Goal: Manage account settings

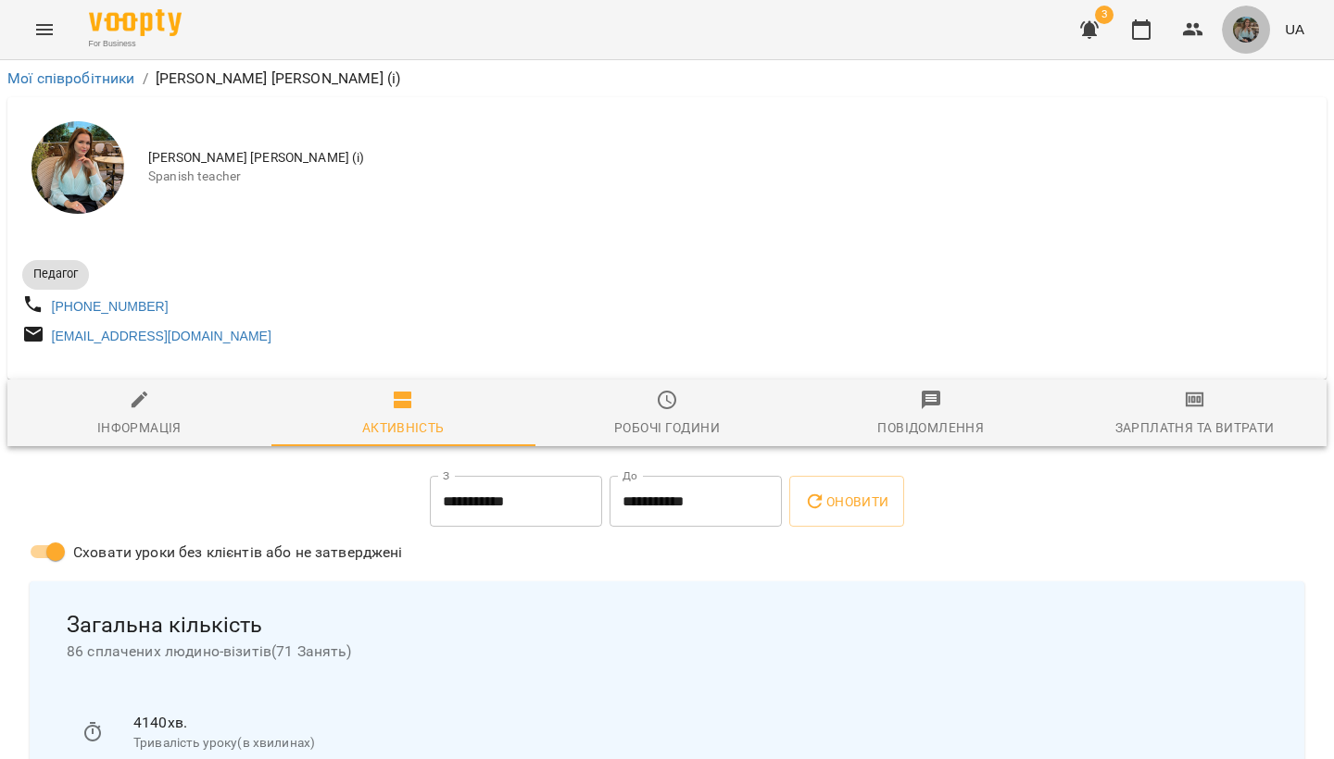
click at [1247, 31] on img "button" at bounding box center [1246, 30] width 26 height 26
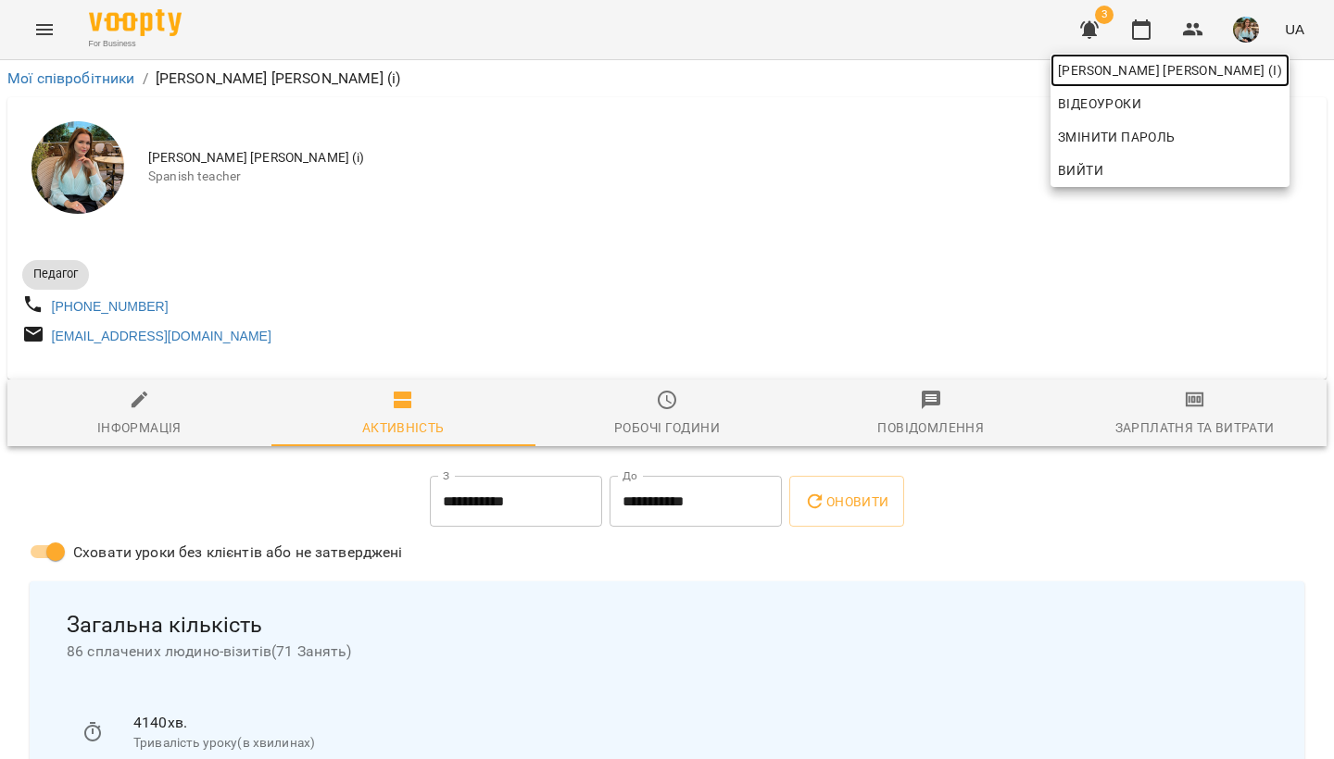
click at [1173, 72] on span "[PERSON_NAME] [PERSON_NAME] (і)" at bounding box center [1170, 70] width 224 height 22
click at [1243, 41] on div at bounding box center [667, 379] width 1334 height 759
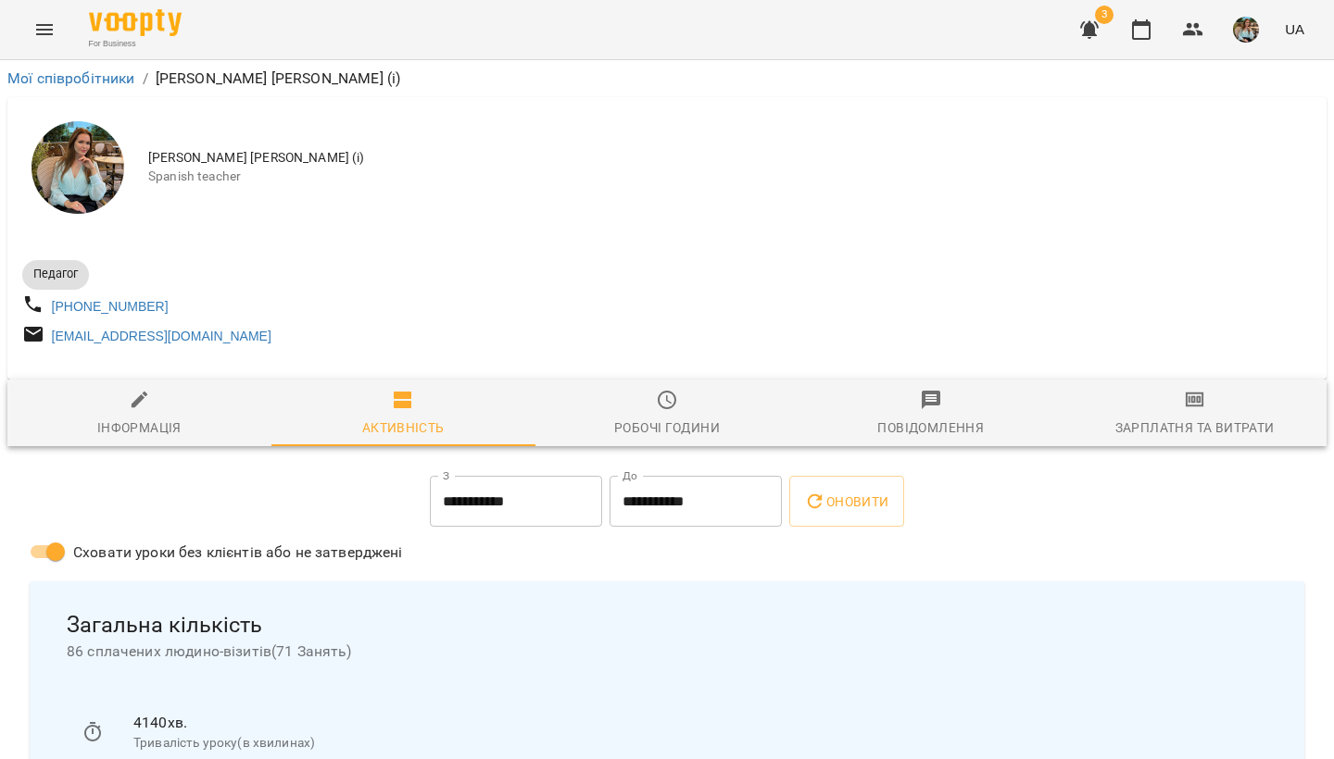
click at [1250, 32] on img "button" at bounding box center [1246, 30] width 26 height 26
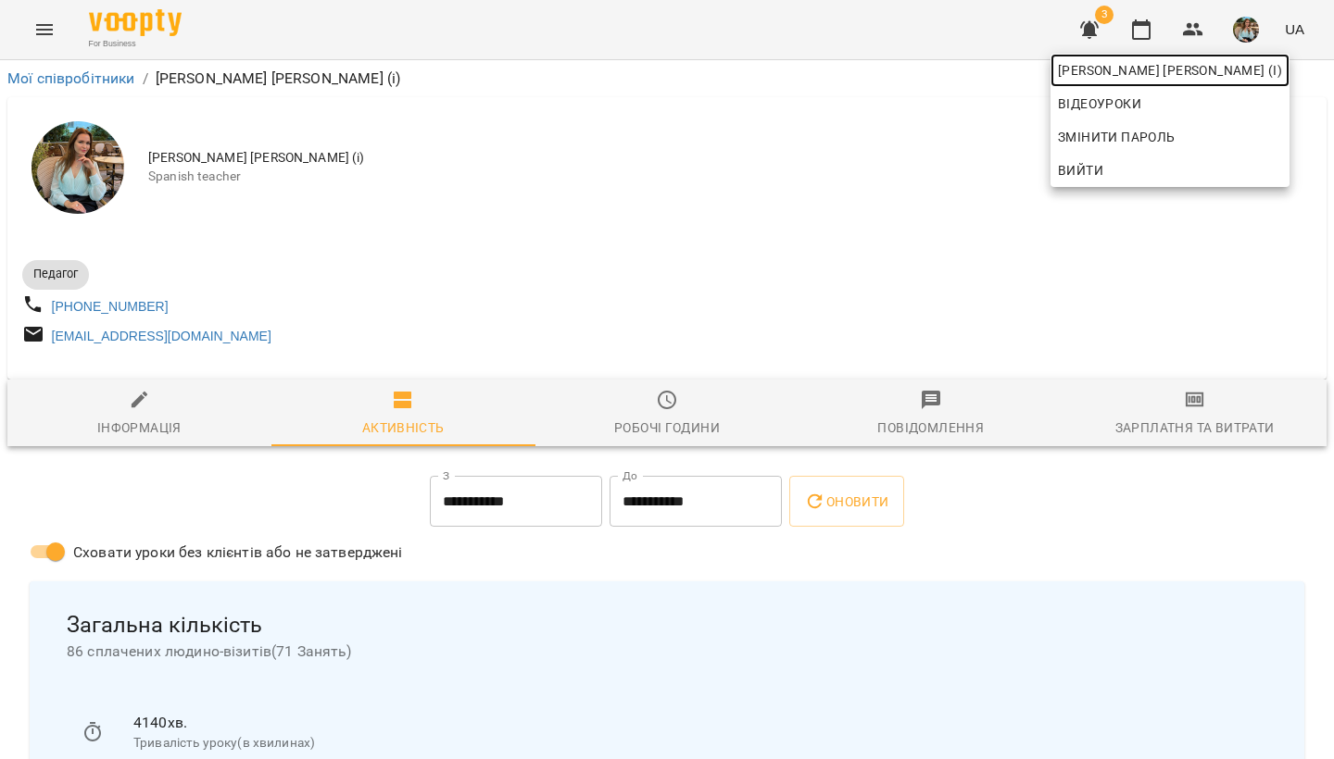
click at [1197, 66] on span "[PERSON_NAME] [PERSON_NAME] (і)" at bounding box center [1170, 70] width 224 height 22
click at [1132, 22] on div at bounding box center [667, 379] width 1334 height 759
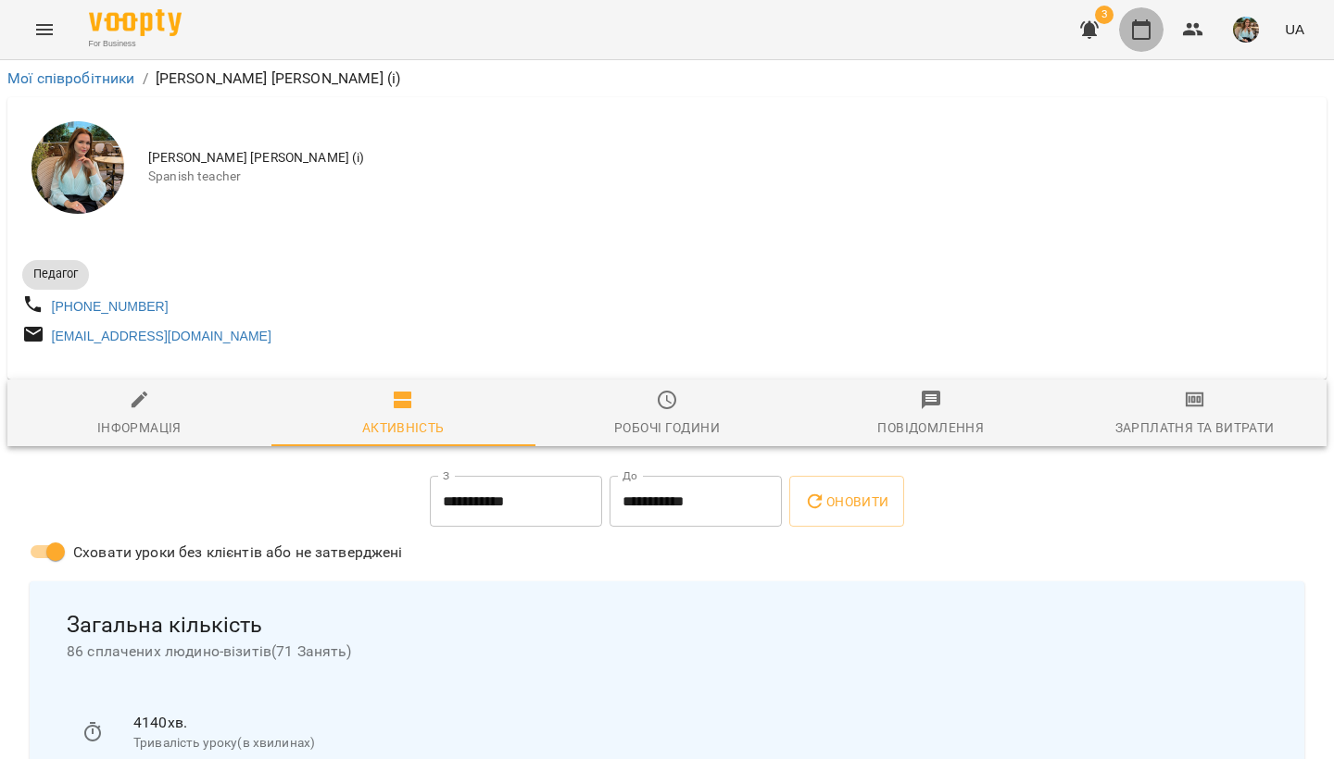
click at [1137, 26] on icon "button" at bounding box center [1141, 29] width 19 height 20
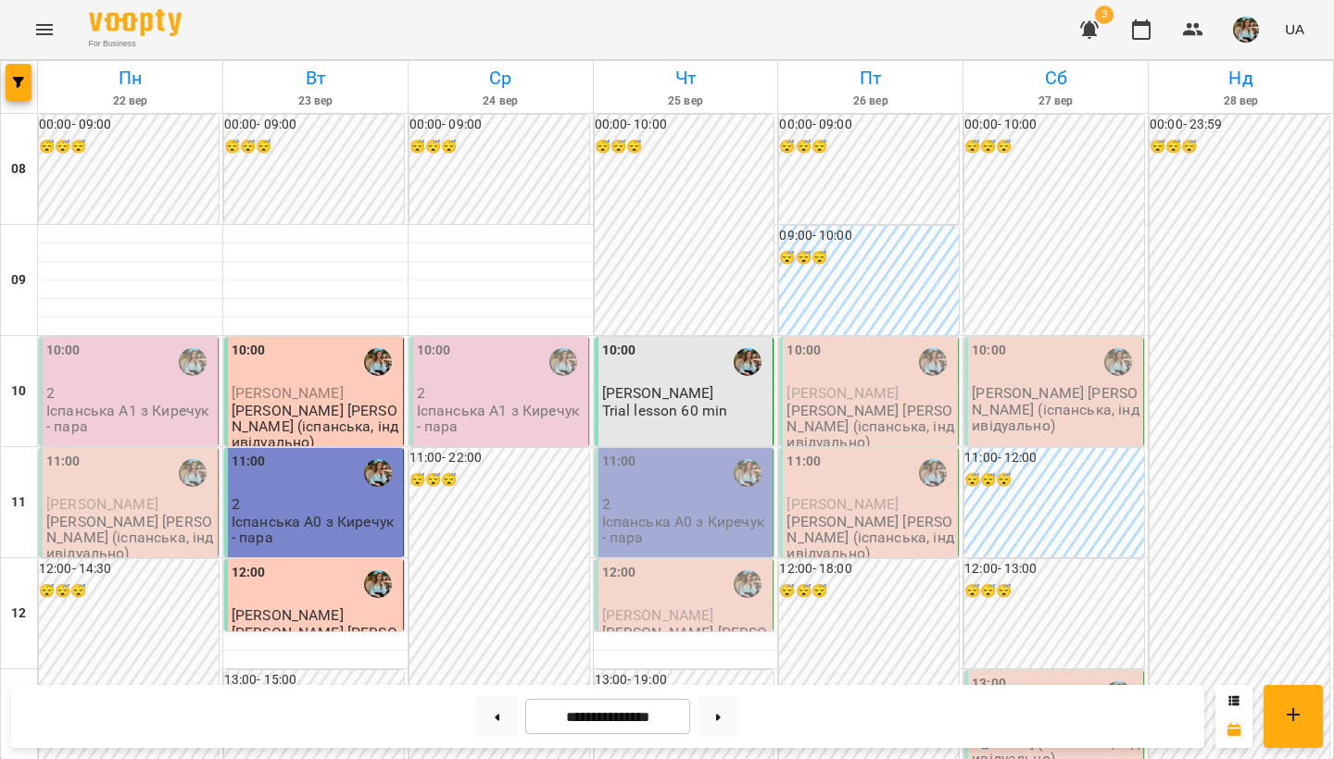
click at [1245, 33] on img "button" at bounding box center [1246, 30] width 26 height 26
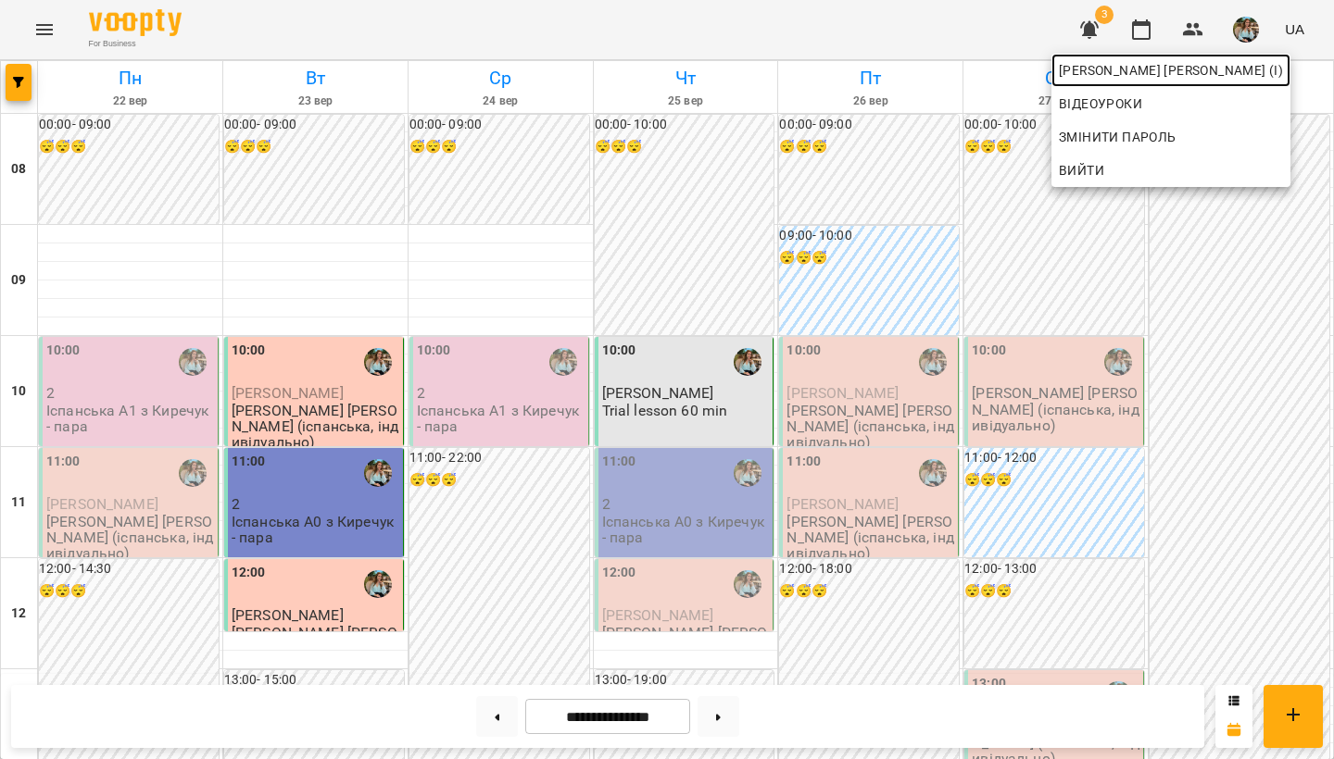
click at [1214, 85] on link "[PERSON_NAME] [PERSON_NAME] (і)" at bounding box center [1170, 70] width 239 height 33
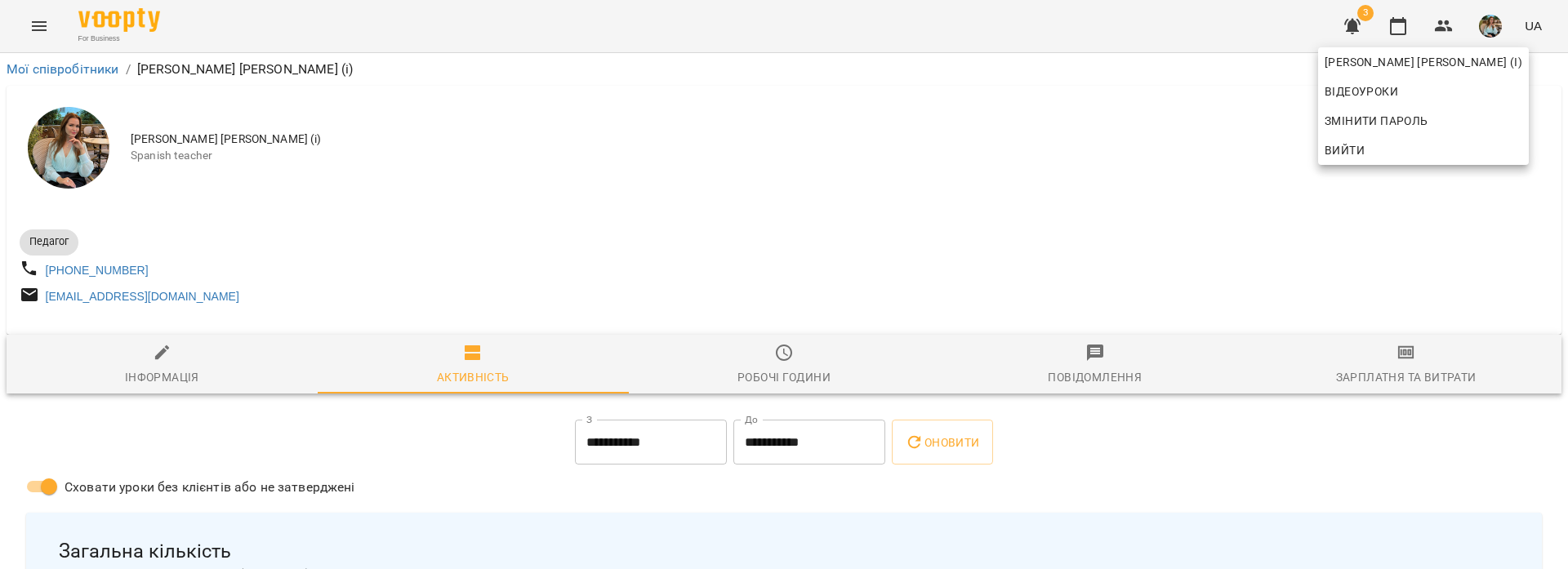
click at [470, 241] on div at bounding box center [784, 284] width 1568 height 569
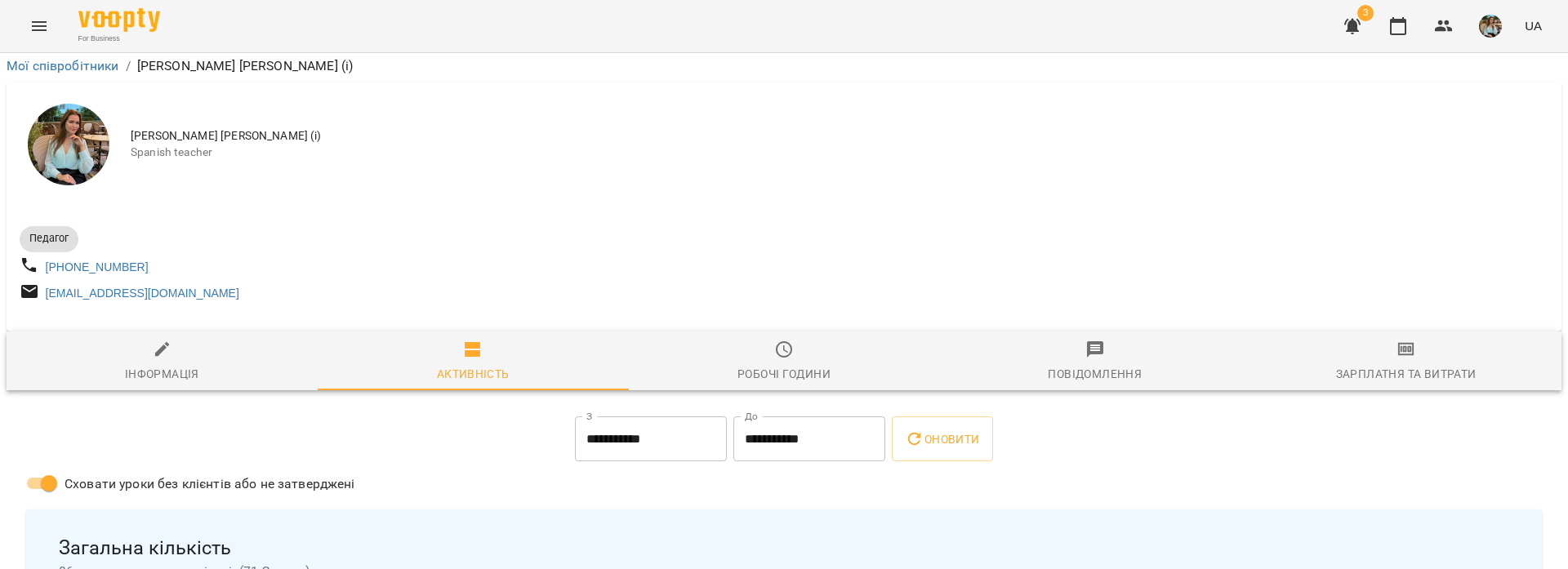
scroll to position [505, 0]
